Goal: Task Accomplishment & Management: Complete application form

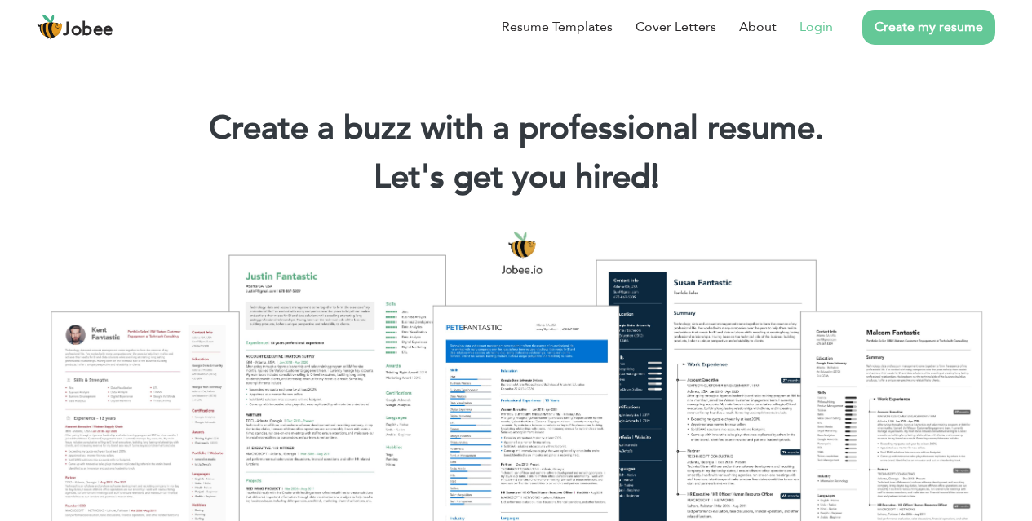
click at [832, 34] on link "Login" at bounding box center [815, 27] width 33 height 20
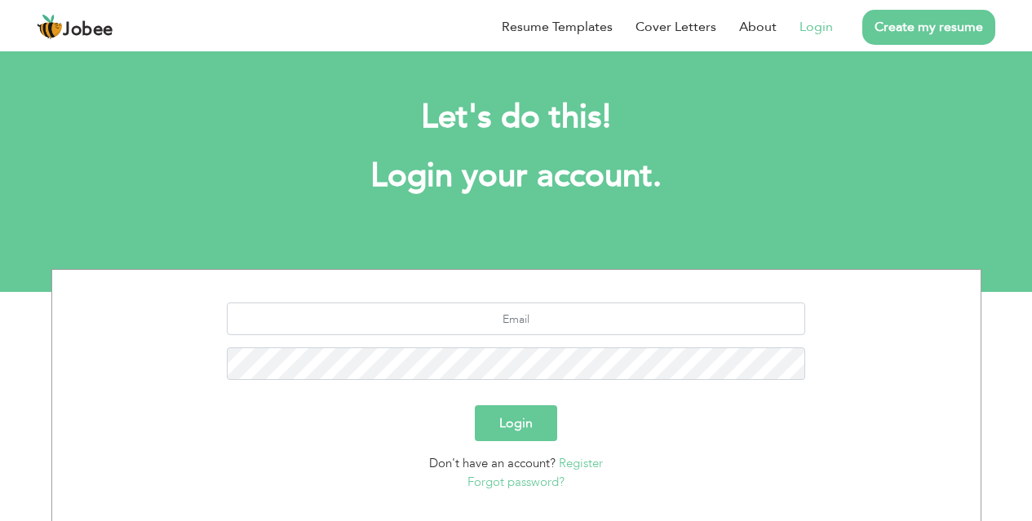
click at [549, 296] on section "Login Don't have an account? Register Forgot password?" at bounding box center [516, 393] width 904 height 247
click at [549, 317] on input "text" at bounding box center [516, 319] width 578 height 33
click at [559, 291] on section "Login Don't have an account? Register Forgot password?" at bounding box center [516, 393] width 904 height 247
click at [559, 323] on input "text" at bounding box center [516, 319] width 578 height 33
click at [496, 315] on input "text" at bounding box center [516, 319] width 578 height 33
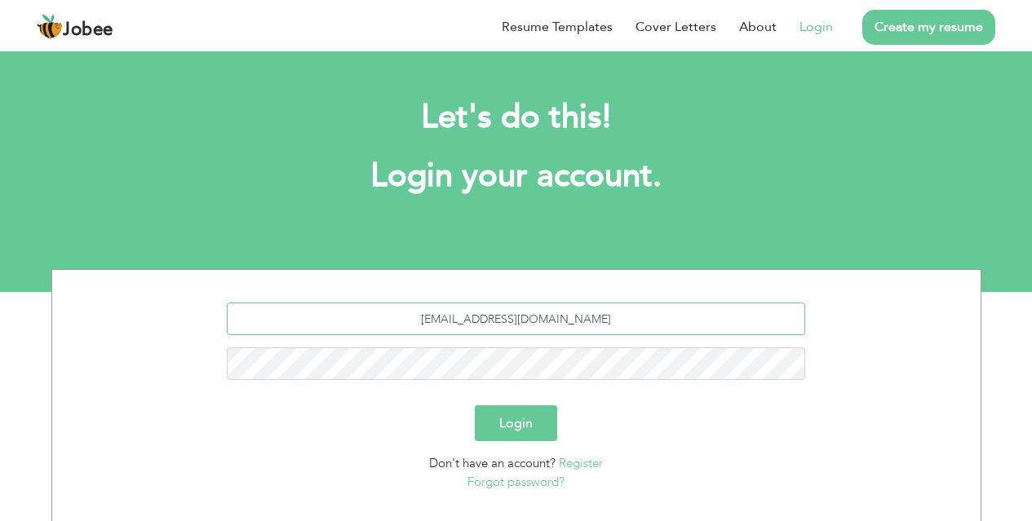
type input "harisirfan0009@gmail.com"
click at [475, 405] on button "Login" at bounding box center [516, 423] width 82 height 36
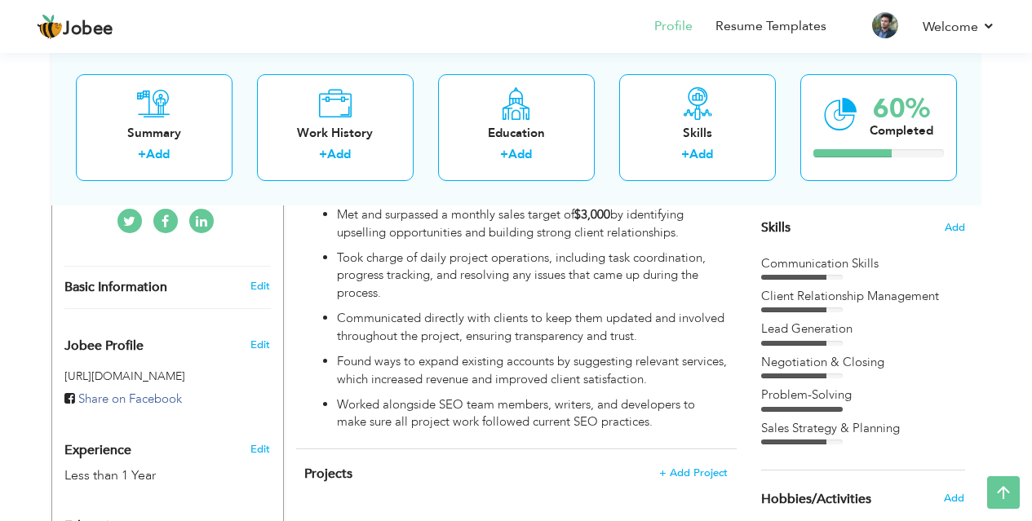
scroll to position [408, 0]
click at [799, 22] on link "Resume Templates" at bounding box center [770, 26] width 111 height 19
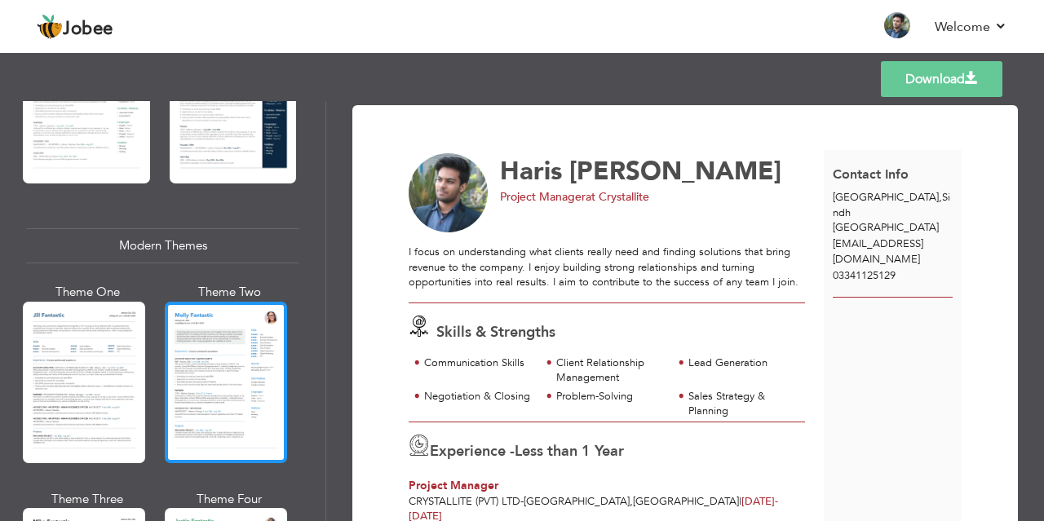
scroll to position [652, 0]
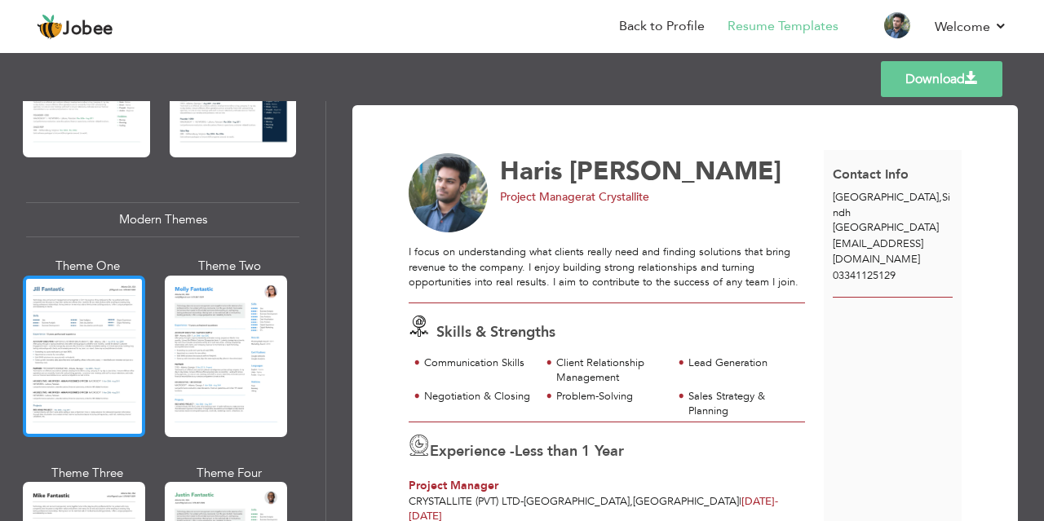
click at [100, 387] on div at bounding box center [84, 356] width 122 height 161
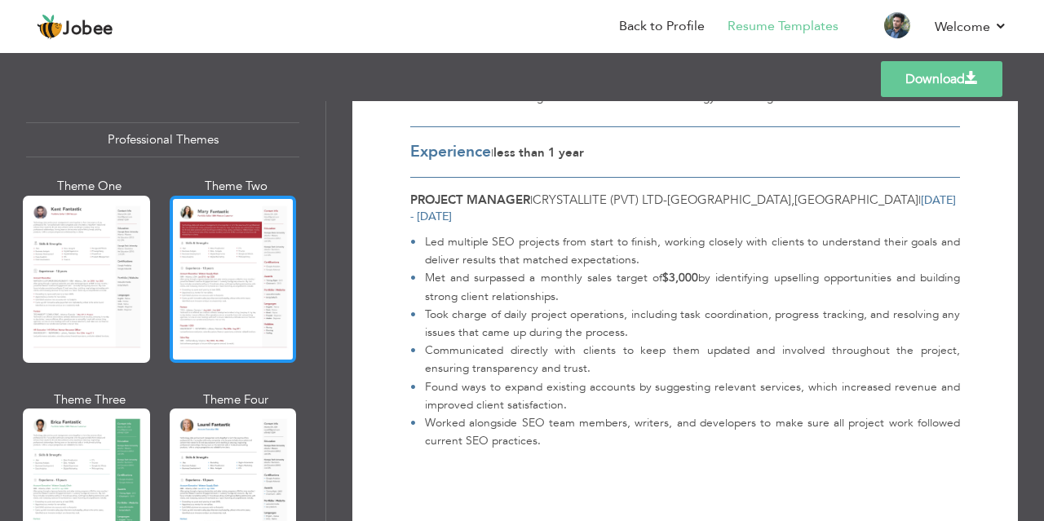
scroll to position [0, 0]
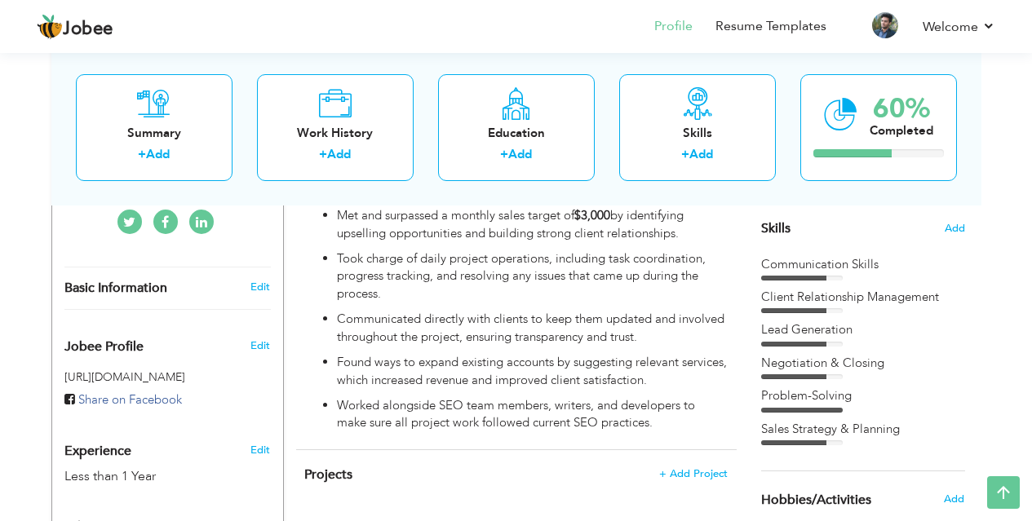
click at [604, 21] on nav "Profile Resume Templates Resume Templates Cover Letters About My Resume Welcome…" at bounding box center [516, 28] width 958 height 44
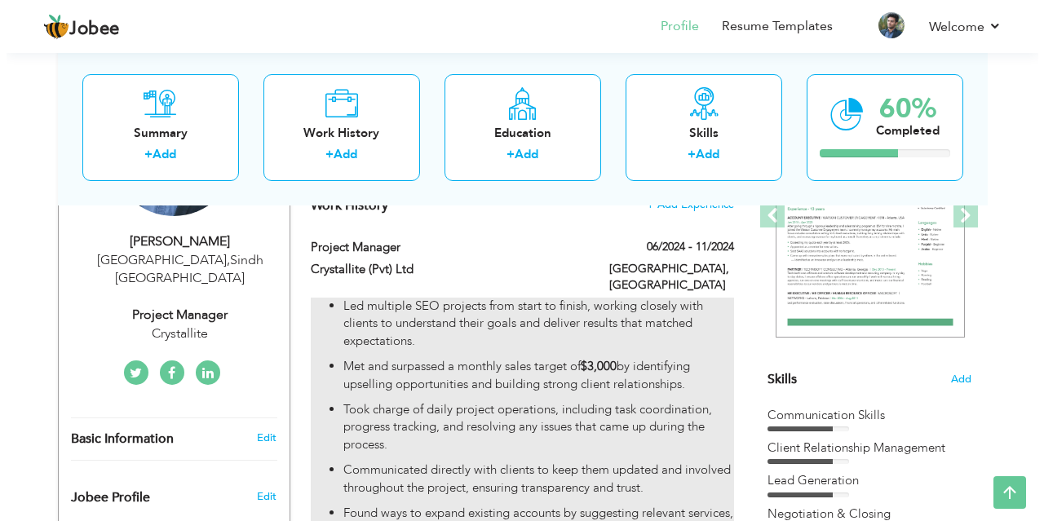
scroll to position [245, 0]
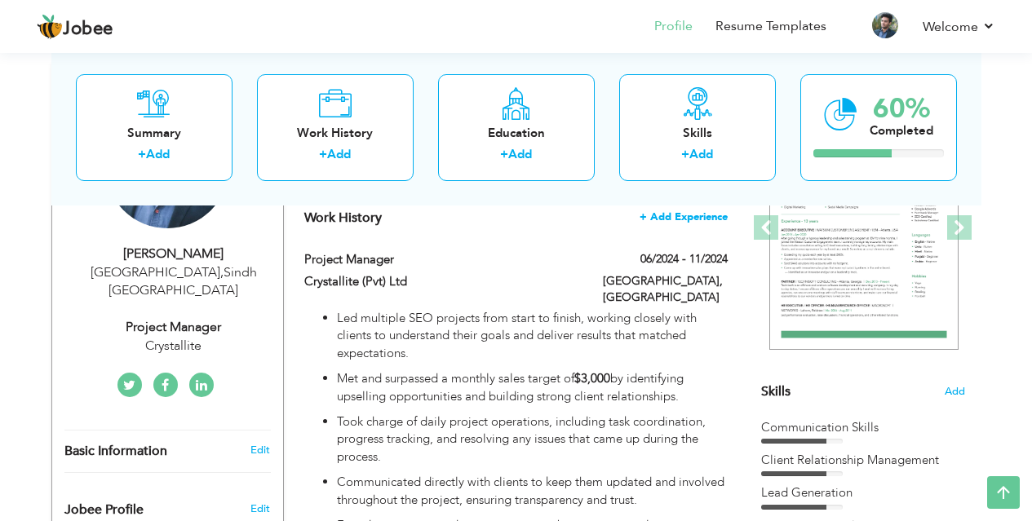
click at [704, 220] on span "+ Add Experience" at bounding box center [683, 216] width 88 height 11
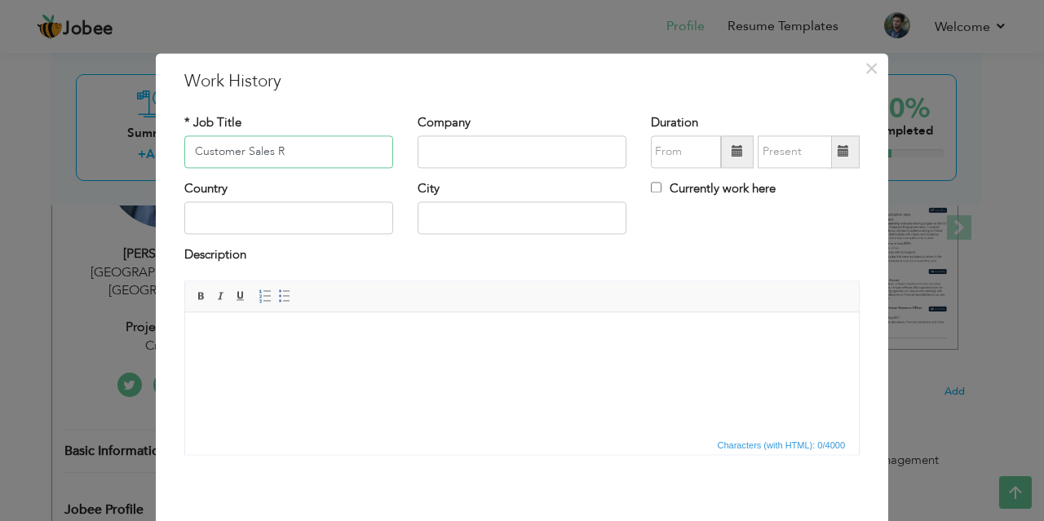
paste input "customer sales representative"
click at [275, 159] on input "customer sales representative" at bounding box center [288, 151] width 209 height 33
type input "Customer Sales Representative"
click at [454, 153] on input "text" at bounding box center [522, 151] width 209 height 33
paste input "Kinetic Marketing"
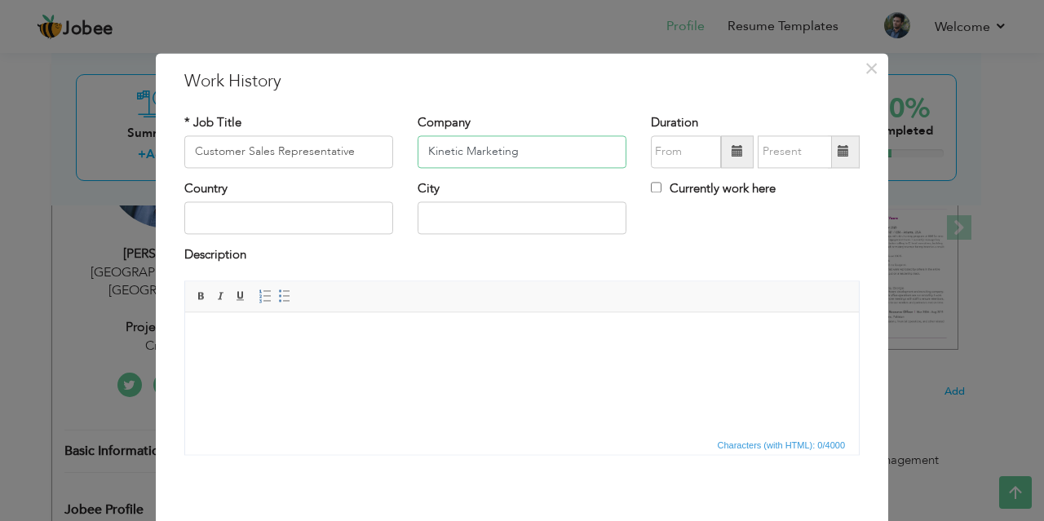
type input "Kinetic Marketing"
click at [694, 154] on input "09/2025" at bounding box center [686, 151] width 70 height 33
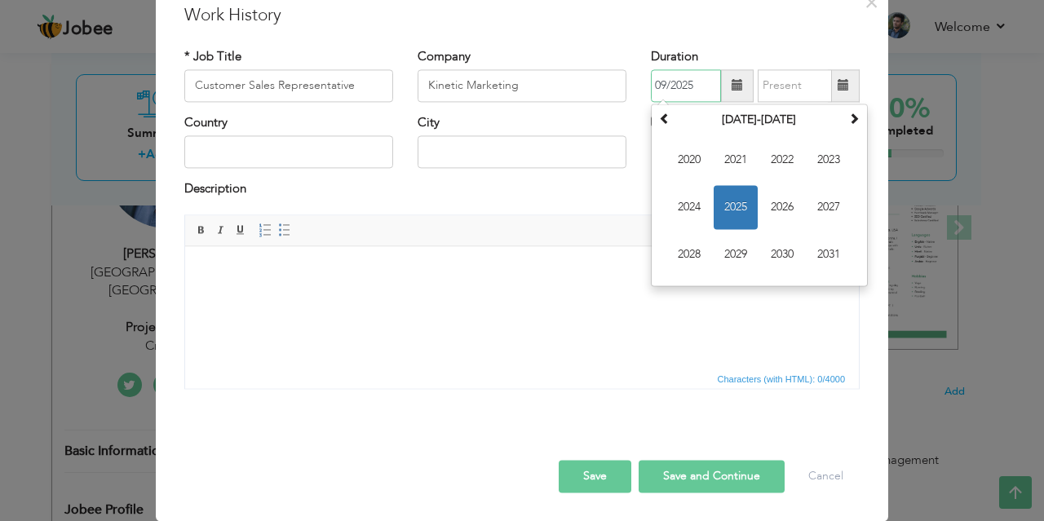
scroll to position [0, 0]
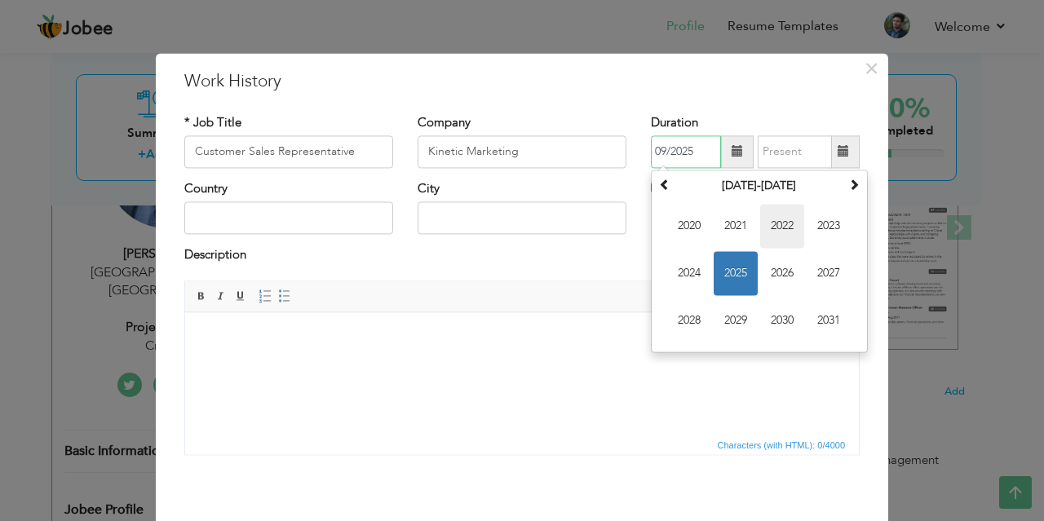
click at [787, 233] on span "2022" at bounding box center [782, 226] width 44 height 44
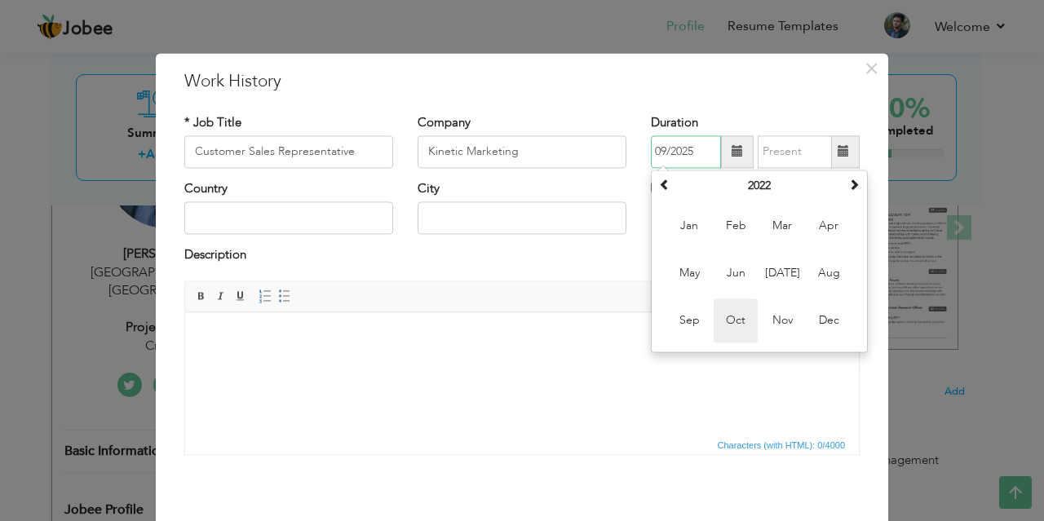
click at [741, 320] on span "Oct" at bounding box center [736, 320] width 44 height 44
type input "10/2022"
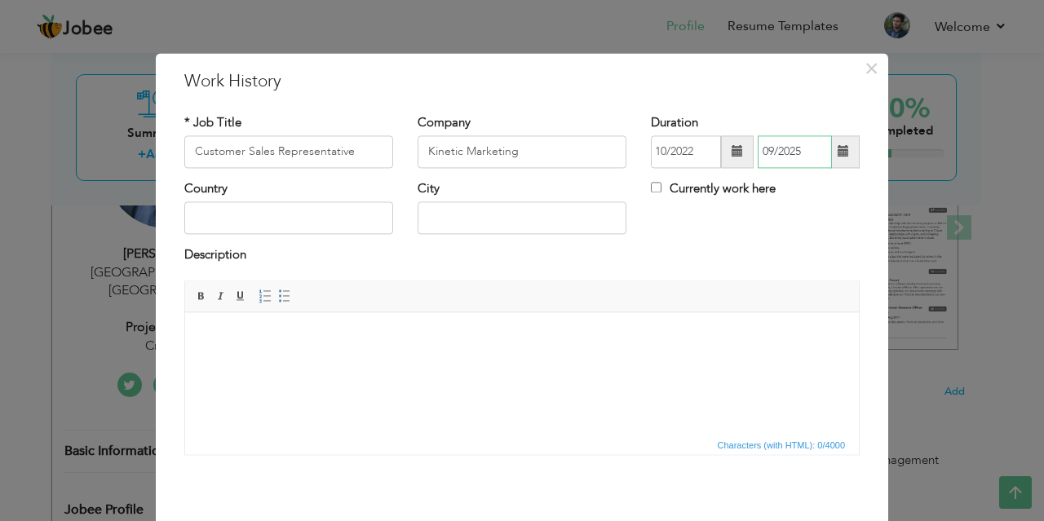
click at [793, 148] on input "09/2025" at bounding box center [795, 151] width 74 height 33
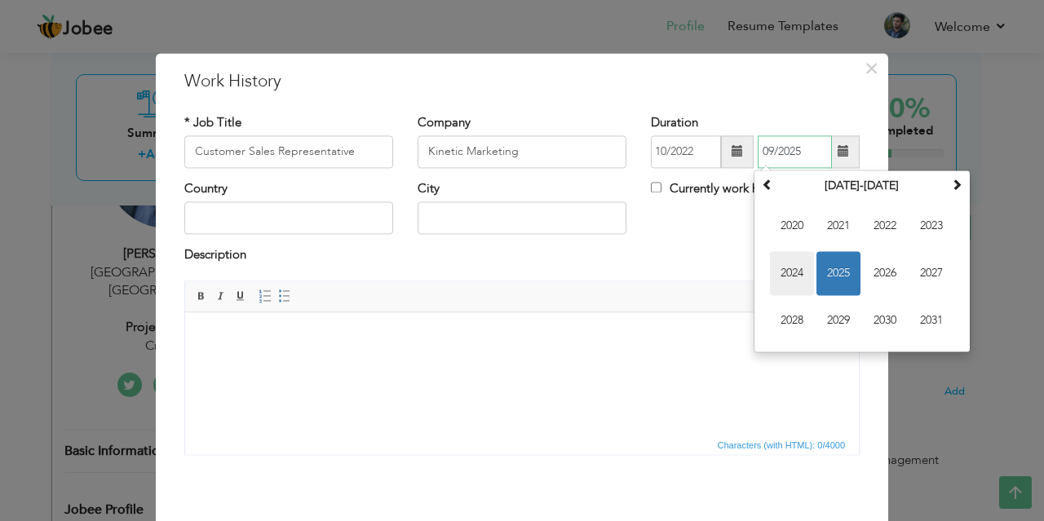
click at [792, 278] on span "2024" at bounding box center [792, 273] width 44 height 44
click at [778, 267] on span "May" at bounding box center [792, 273] width 44 height 44
type input "05/2024"
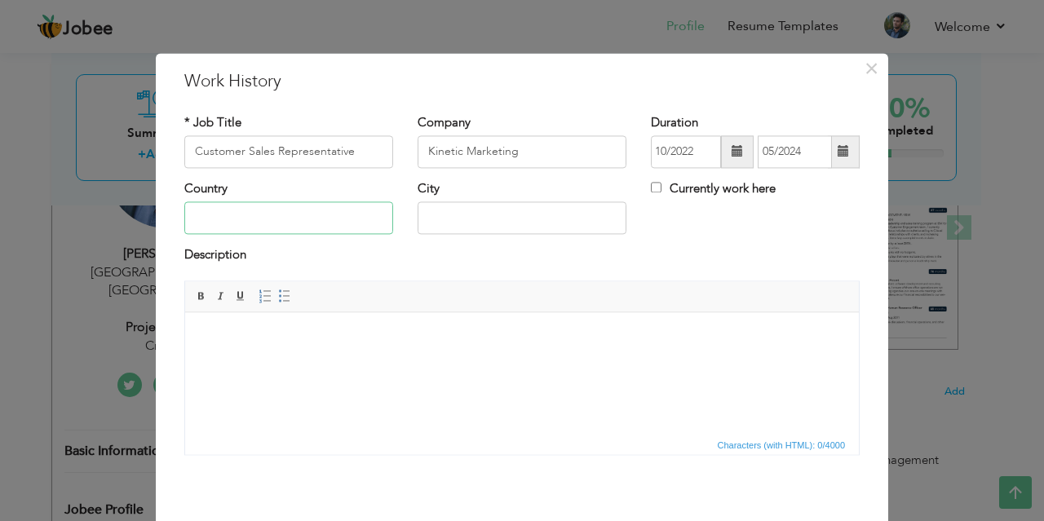
click at [273, 221] on input "text" at bounding box center [288, 218] width 209 height 33
type input "o"
type input "p"
type input "[GEOGRAPHIC_DATA]"
click at [468, 202] on input "text" at bounding box center [522, 218] width 209 height 33
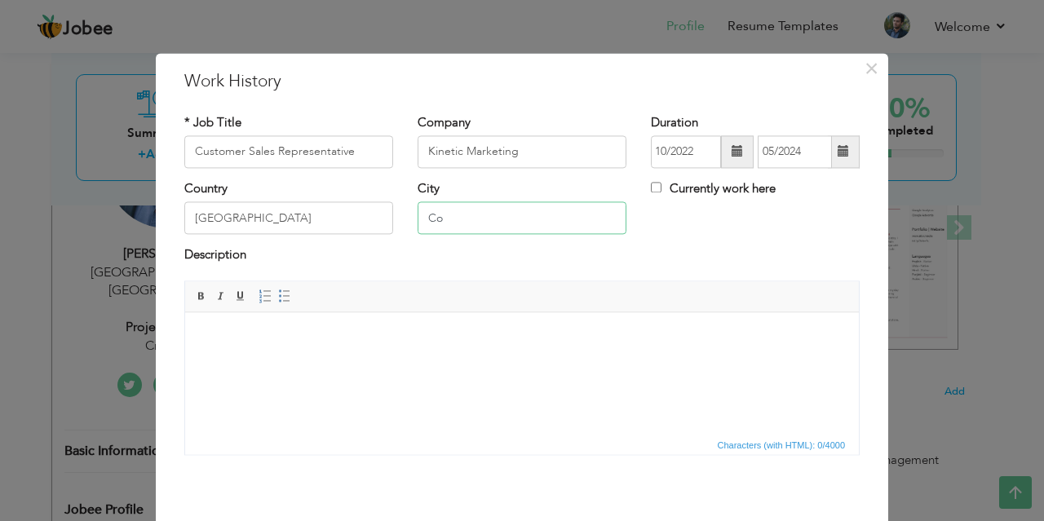
type input "C"
type input "[GEOGRAPHIC_DATA]"
click at [554, 362] on html at bounding box center [522, 337] width 674 height 50
click at [382, 362] on html at bounding box center [522, 337] width 674 height 50
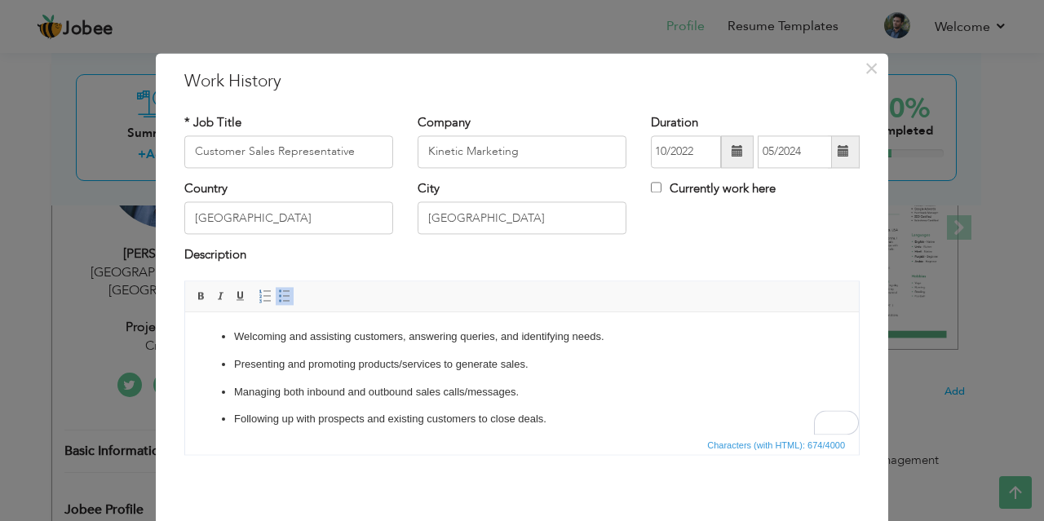
click at [369, 351] on ul "Welcoming and assisting customers, answering queries, and identifying needs. Pr…" at bounding box center [521, 434] width 641 height 210
click at [353, 392] on p "Managing both inbound and outbound sales calls/messages." at bounding box center [522, 392] width 576 height 17
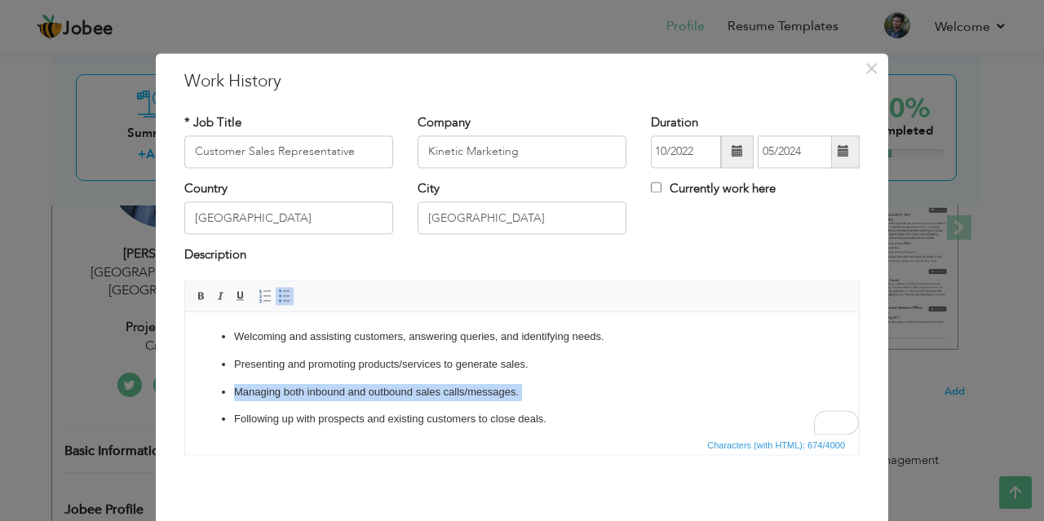
click at [353, 392] on p "Managing both inbound and outbound sales calls/messages." at bounding box center [522, 392] width 576 height 17
click at [357, 365] on p "Presenting and promoting products/services to generate sales." at bounding box center [522, 364] width 576 height 17
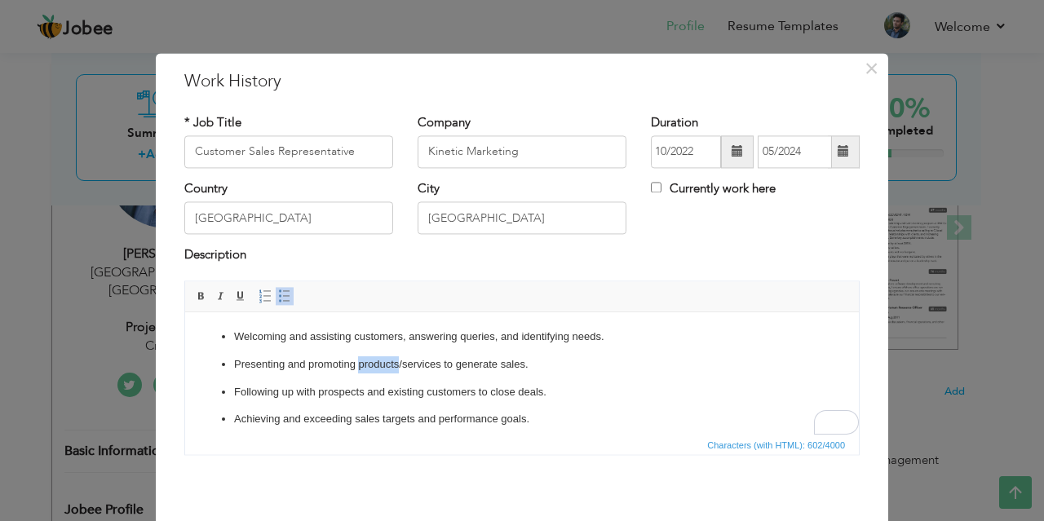
click at [357, 365] on p "Presenting and promoting products/services to generate sales." at bounding box center [522, 364] width 576 height 17
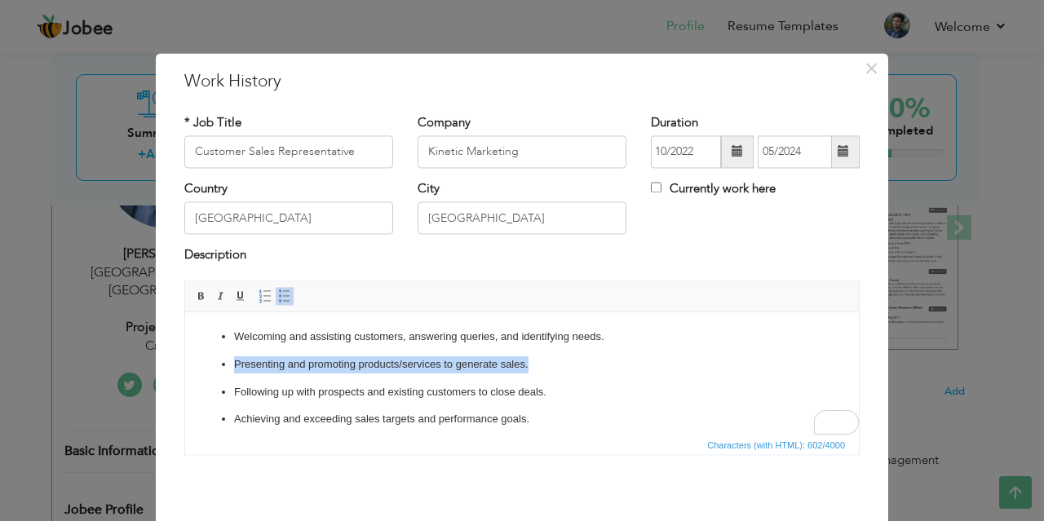
click at [357, 365] on p "Presenting and promoting products/services to generate sales." at bounding box center [522, 364] width 576 height 17
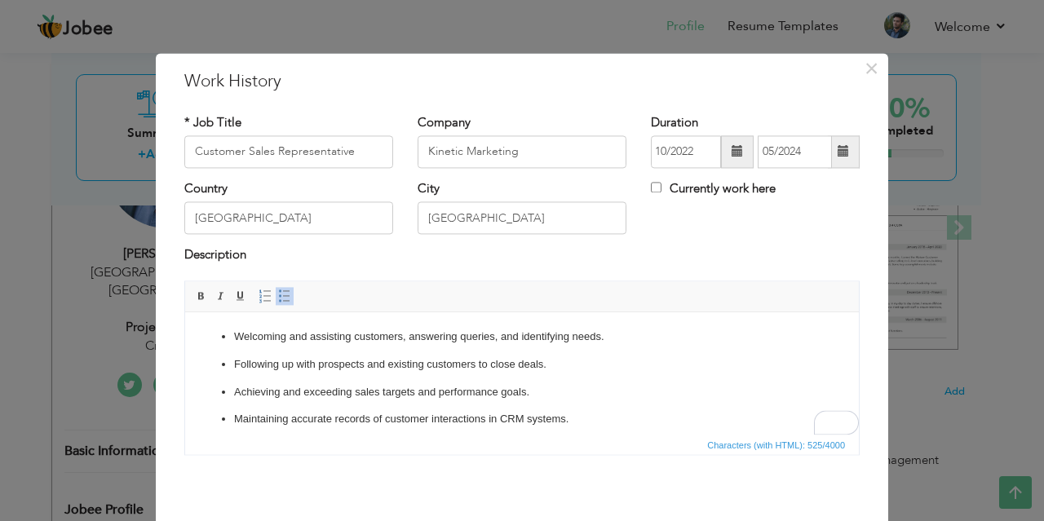
click at [392, 391] on p "Achieving and exceeding sales targets and performance goals." at bounding box center [522, 392] width 576 height 17
click at [397, 366] on p "Following up with prospects and existing customers to close deals." at bounding box center [522, 364] width 576 height 17
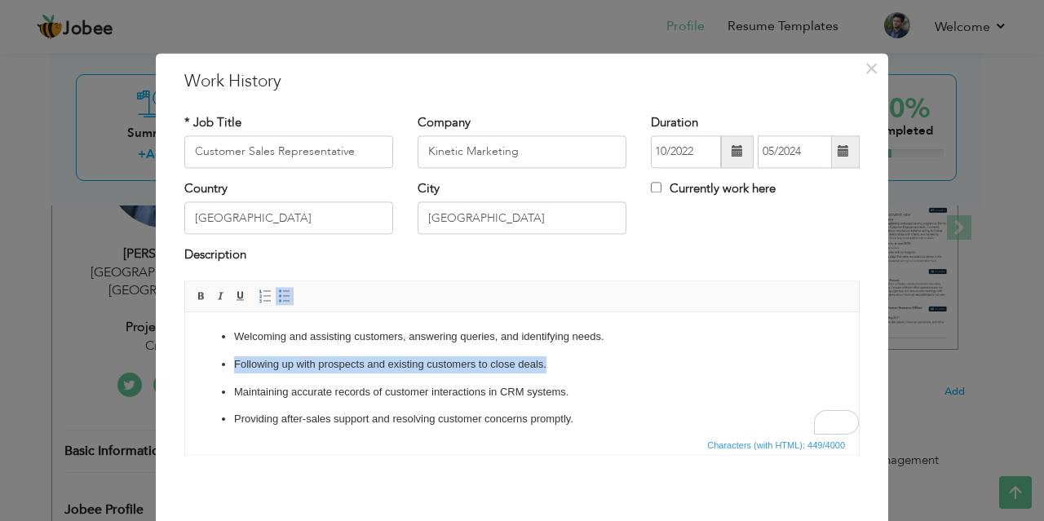
click at [397, 366] on p "Following up with prospects and existing customers to close deals." at bounding box center [522, 364] width 576 height 17
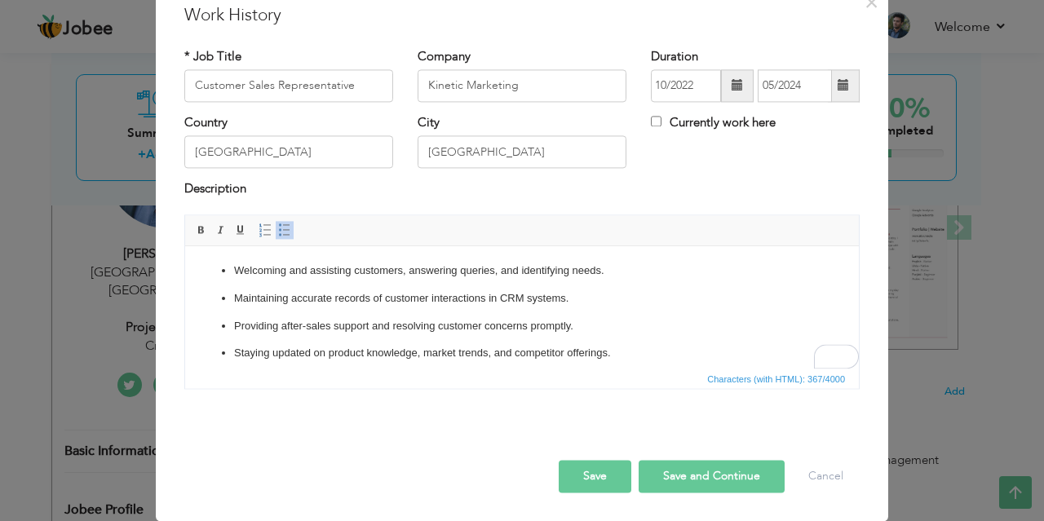
click at [592, 479] on button "Save" at bounding box center [595, 476] width 73 height 33
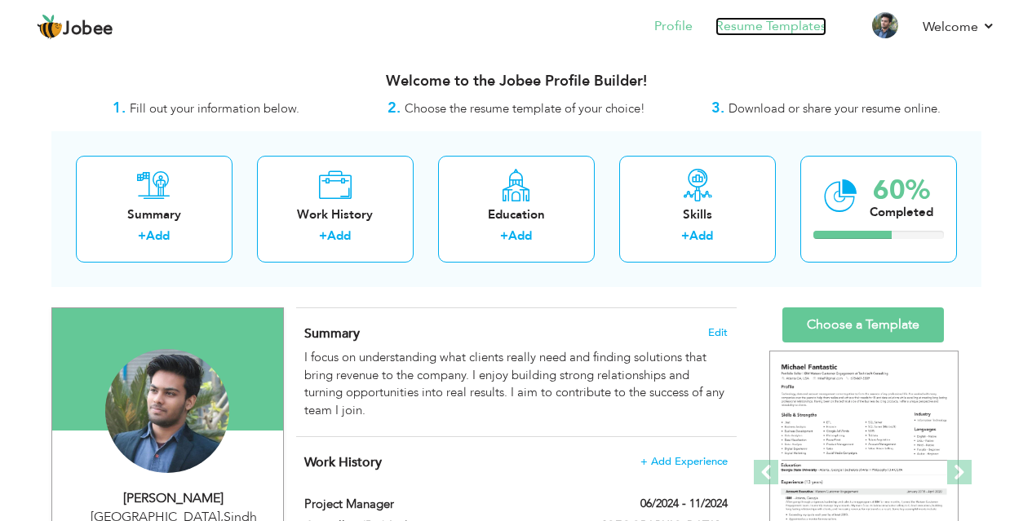
click at [775, 35] on link "Resume Templates" at bounding box center [770, 26] width 111 height 19
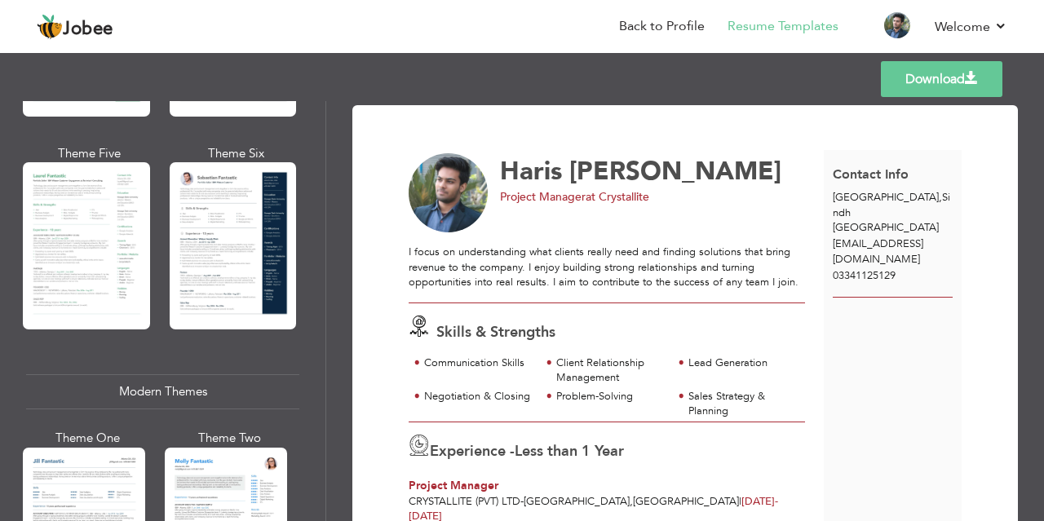
scroll to position [571, 0]
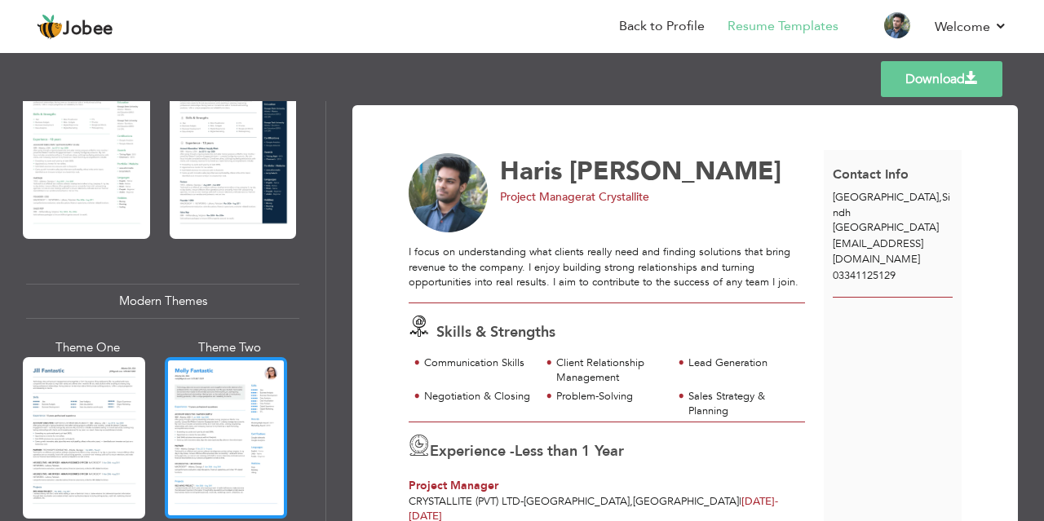
click at [232, 395] on div at bounding box center [226, 437] width 122 height 161
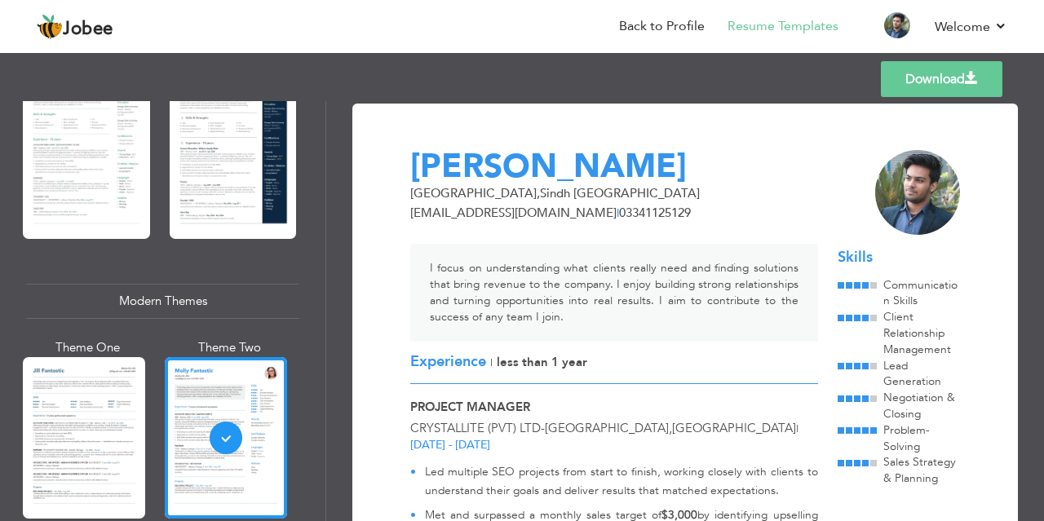
scroll to position [0, 0]
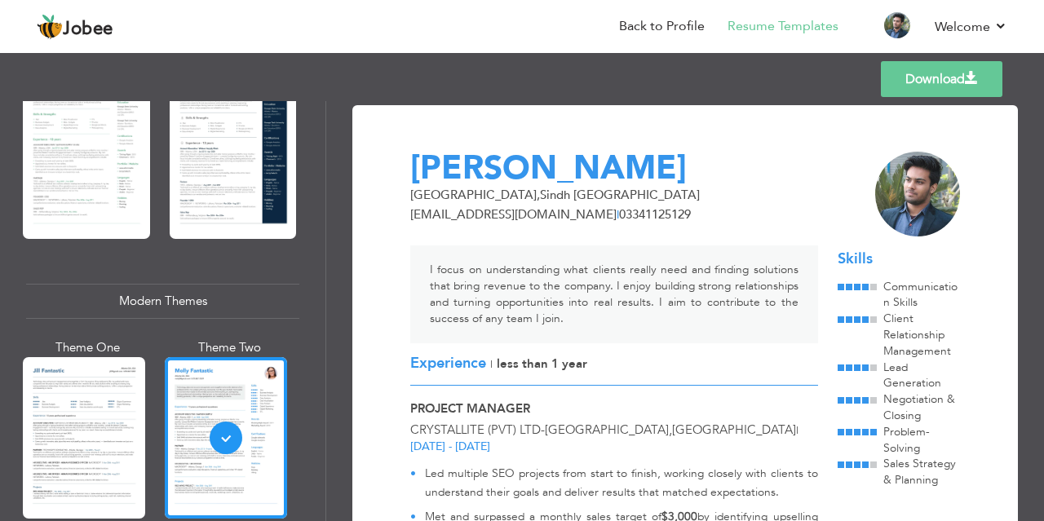
click at [930, 84] on link "Download" at bounding box center [942, 79] width 122 height 36
